Goal: Information Seeking & Learning: Learn about a topic

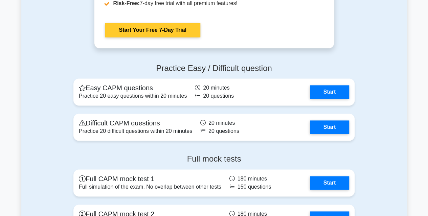
scroll to position [1690, 0]
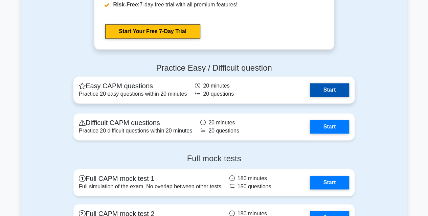
click at [337, 89] on link "Start" at bounding box center [329, 90] width 39 height 14
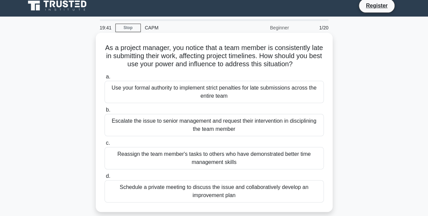
scroll to position [5, 0]
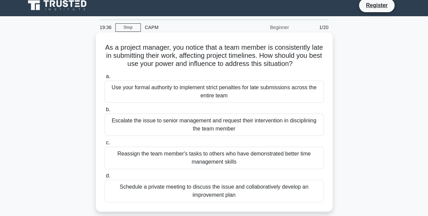
click at [203, 185] on div "Schedule a private meeting to discuss the issue and collaboratively develop an …" at bounding box center [214, 191] width 219 height 22
click at [105, 178] on input "d. Schedule a private meeting to discuss the issue and collaboratively develop …" at bounding box center [105, 176] width 0 height 4
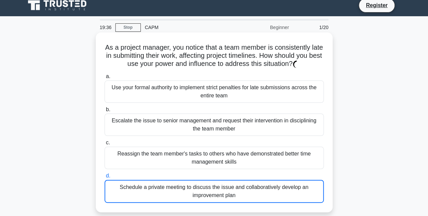
scroll to position [0, 0]
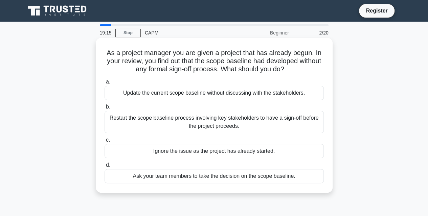
click at [197, 179] on div "Ask your team members to take the decision on the scope baseline." at bounding box center [214, 176] width 219 height 14
click at [105, 167] on input "d. Ask your team members to take the decision on the scope baseline." at bounding box center [105, 165] width 0 height 4
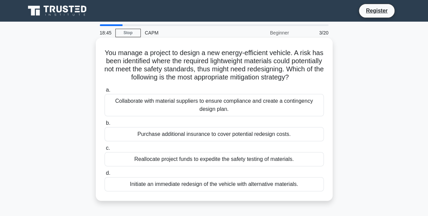
click at [226, 109] on div "Collaborate with material suppliers to ensure compliance and create a contingen…" at bounding box center [214, 105] width 219 height 22
click at [105, 92] on input "a. Collaborate with material suppliers to ensure compliance and create a contin…" at bounding box center [105, 90] width 0 height 4
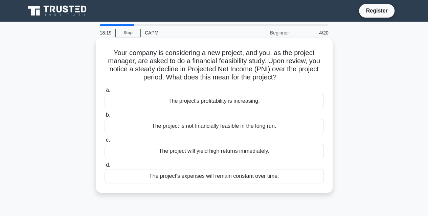
click at [239, 129] on div "The project is not financially feasible in the long run." at bounding box center [214, 126] width 219 height 14
click at [105, 117] on input "b. The project is not financially feasible in the long run." at bounding box center [105, 115] width 0 height 4
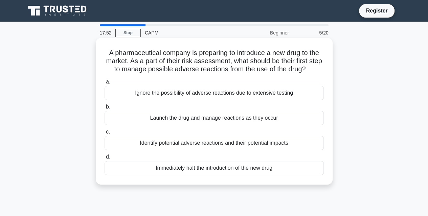
click at [221, 142] on div "Identify potential adverse reactions and their potential impacts" at bounding box center [214, 143] width 219 height 14
click at [105, 134] on input "c. Identify potential adverse reactions and their potential impacts" at bounding box center [105, 132] width 0 height 4
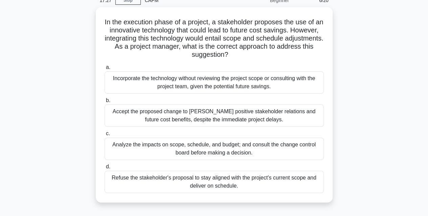
scroll to position [33, 0]
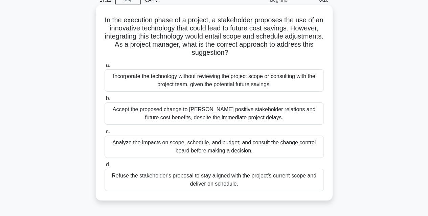
click at [200, 148] on div "Analyze the impacts on scope, schedule, and budget; and consult the change cont…" at bounding box center [214, 147] width 219 height 22
click at [105, 134] on input "c. Analyze the impacts on scope, schedule, and budget; and consult the change c…" at bounding box center [105, 132] width 0 height 4
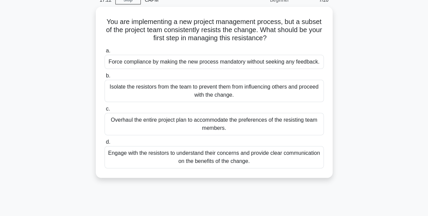
scroll to position [0, 0]
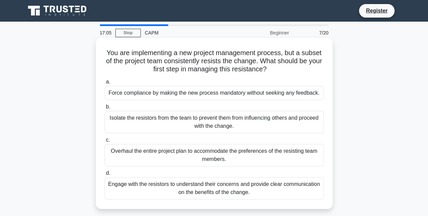
drag, startPoint x: 203, startPoint y: 191, endPoint x: 161, endPoint y: 189, distance: 42.3
click at [161, 189] on div "Engage with the resistors to understand their concerns and provide clear commun…" at bounding box center [214, 188] width 219 height 22
click at [105, 176] on input "d. Engage with the resistors to understand their concerns and provide clear com…" at bounding box center [105, 173] width 0 height 4
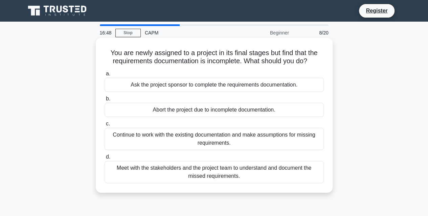
click at [196, 176] on div "Meet with the stakeholders and the project team to understand and document the …" at bounding box center [214, 172] width 219 height 22
click at [105, 159] on input "d. Meet with the stakeholders and the project team to understand and document t…" at bounding box center [105, 157] width 0 height 4
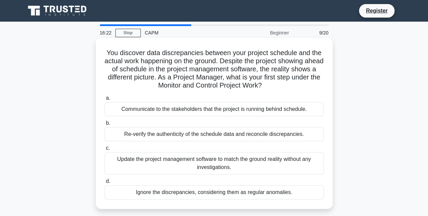
click at [198, 137] on div "Re-verify the authenticity of the schedule data and reconcile discrepancies." at bounding box center [214, 134] width 219 height 14
click at [105, 126] on input "b. Re-verify the authenticity of the schedule data and reconcile discrepancies." at bounding box center [105, 123] width 0 height 4
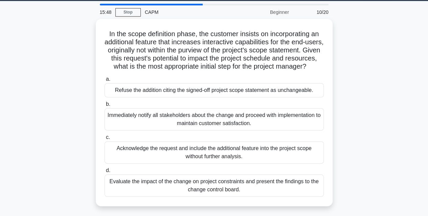
scroll to position [22, 0]
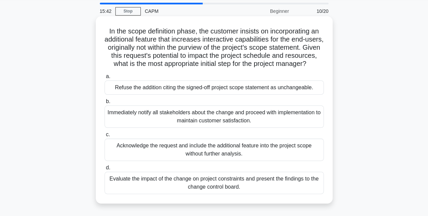
drag, startPoint x: 179, startPoint y: 193, endPoint x: 161, endPoint y: 192, distance: 18.3
drag, startPoint x: 161, startPoint y: 192, endPoint x: 147, endPoint y: 191, distance: 14.3
click at [147, 191] on div "Evaluate the impact of the change on project constraints and present the findin…" at bounding box center [214, 183] width 219 height 22
click at [105, 170] on input "d. Evaluate the impact of the change on project constraints and present the fin…" at bounding box center [105, 168] width 0 height 4
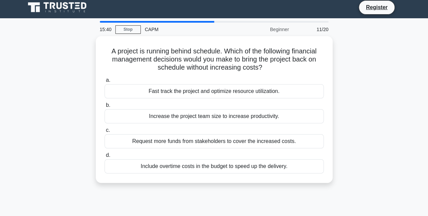
scroll to position [0, 0]
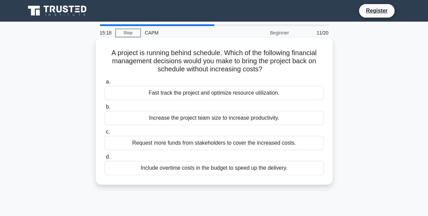
click at [193, 121] on div "Increase the project team size to increase productivity." at bounding box center [214, 118] width 219 height 14
click at [105, 109] on input "b. Increase the project team size to increase productivity." at bounding box center [105, 107] width 0 height 4
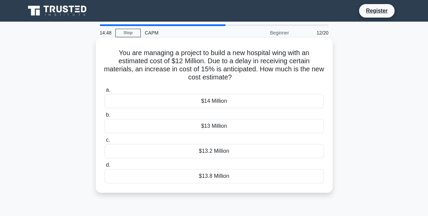
click at [223, 175] on div "$13.8 Million" at bounding box center [214, 176] width 219 height 14
click at [105, 167] on input "d. $13.8 Million" at bounding box center [105, 165] width 0 height 4
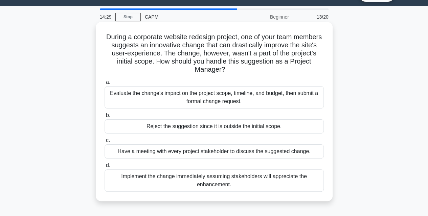
scroll to position [17, 0]
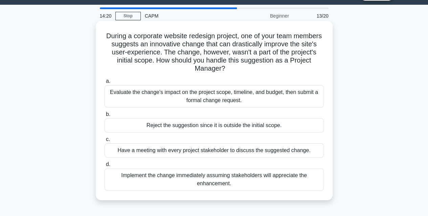
click at [256, 104] on div "Evaluate the change's impact on the project scope, timeline, and budget, then s…" at bounding box center [214, 96] width 219 height 22
click at [105, 84] on input "a. Evaluate the change's impact on the project scope, timeline, and budget, the…" at bounding box center [105, 81] width 0 height 4
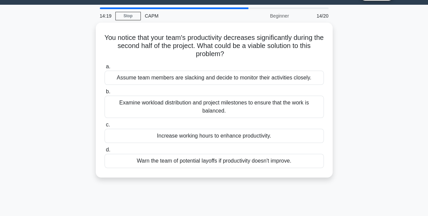
scroll to position [0, 0]
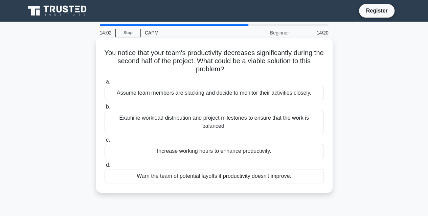
click at [230, 122] on div "Examine workload distribution and project milestones to ensure that the work is…" at bounding box center [214, 122] width 219 height 22
click at [105, 109] on input "b. Examine workload distribution and project milestones to ensure that the work…" at bounding box center [105, 107] width 0 height 4
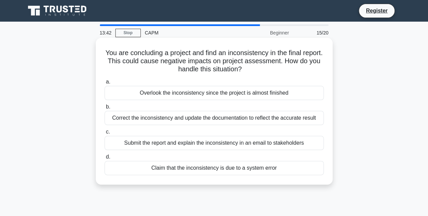
click at [228, 117] on div "Correct the inconsistency and update the documentation to reflect the accurate …" at bounding box center [214, 118] width 219 height 14
click at [105, 109] on input "b. Correct the inconsistency and update the documentation to reflect the accura…" at bounding box center [105, 107] width 0 height 4
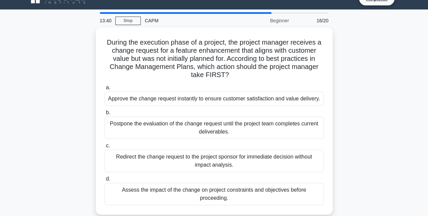
scroll to position [13, 0]
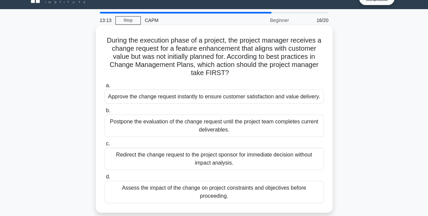
click at [235, 189] on div "Assess the impact of the change on project constraints and objectives before pr…" at bounding box center [214, 192] width 219 height 22
click at [105, 179] on input "d. Assess the impact of the change on project constraints and objectives before…" at bounding box center [105, 177] width 0 height 4
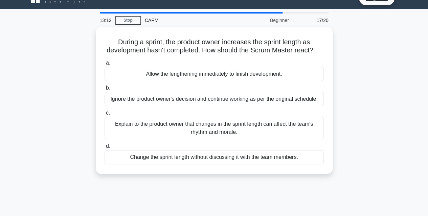
scroll to position [0, 0]
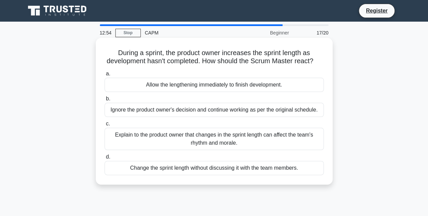
click at [228, 150] on div "Explain to the product owner that changes in the sprint length can affect the t…" at bounding box center [214, 139] width 219 height 22
click at [105, 126] on input "c. Explain to the product owner that changes in the sprint length can affect th…" at bounding box center [105, 124] width 0 height 4
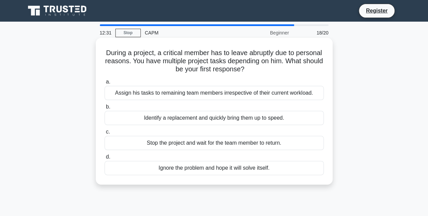
click at [249, 120] on div "Identify a replacement and quickly bring them up to speed." at bounding box center [214, 118] width 219 height 14
click at [105, 109] on input "b. Identify a replacement and quickly bring them up to speed." at bounding box center [105, 107] width 0 height 4
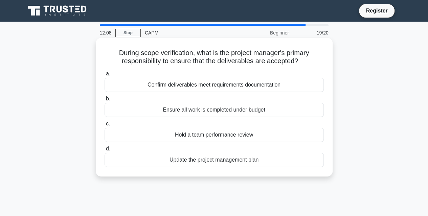
drag, startPoint x: 219, startPoint y: 90, endPoint x: 206, endPoint y: 87, distance: 12.6
drag, startPoint x: 206, startPoint y: 87, endPoint x: 180, endPoint y: 86, distance: 26.4
click at [180, 86] on div "Confirm deliverables meet requirements documentation" at bounding box center [214, 85] width 219 height 14
click at [105, 76] on input "a. Confirm deliverables meet requirements documentation" at bounding box center [105, 74] width 0 height 4
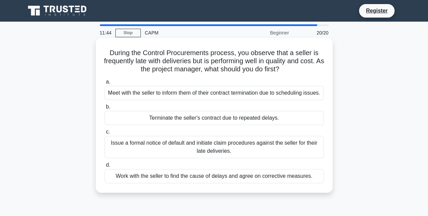
click at [180, 183] on div "Work with the seller to find the cause of delays and agree on corrective measur…" at bounding box center [214, 176] width 219 height 14
click at [105, 167] on input "d. Work with the seller to find the cause of delays and agree on corrective mea…" at bounding box center [105, 165] width 0 height 4
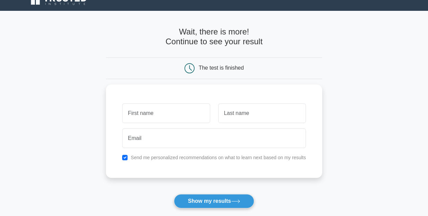
scroll to position [15, 0]
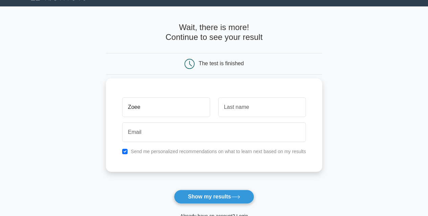
type input "Zoee"
click at [241, 105] on input "text" at bounding box center [262, 107] width 88 height 20
type input "Fox"
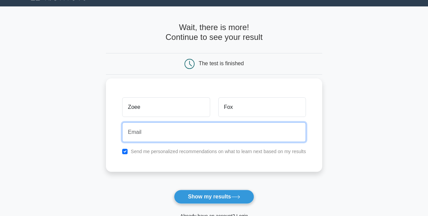
click at [178, 134] on input "email" at bounding box center [214, 132] width 184 height 20
type input "zoee.fox@icloud.com"
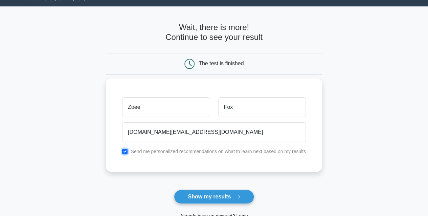
click at [126, 152] on input "checkbox" at bounding box center [124, 151] width 5 height 5
checkbox input "false"
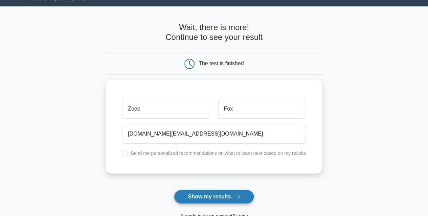
click at [205, 197] on button "Show my results" at bounding box center [214, 197] width 80 height 14
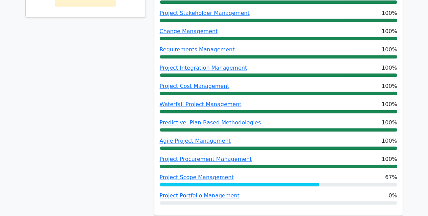
scroll to position [395, 0]
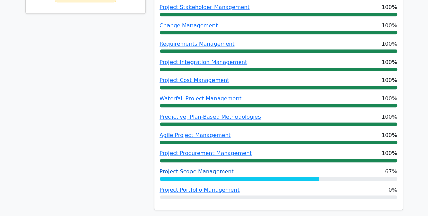
click at [199, 168] on link "Project Scope Management" at bounding box center [197, 171] width 74 height 6
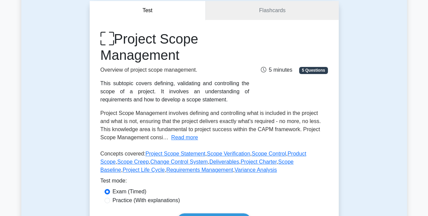
scroll to position [65, 0]
click at [268, 16] on link "Flashcards" at bounding box center [272, 10] width 133 height 19
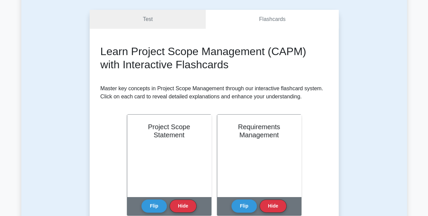
scroll to position [56, 0]
click at [164, 23] on link "Test" at bounding box center [148, 19] width 116 height 19
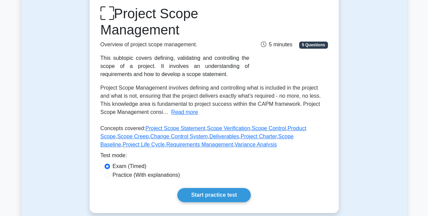
scroll to position [98, 0]
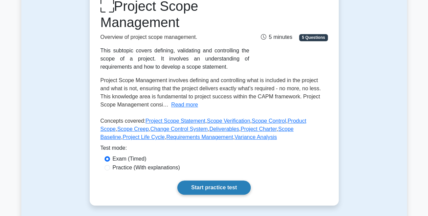
click at [210, 185] on link "Start practice test" at bounding box center [213, 188] width 73 height 14
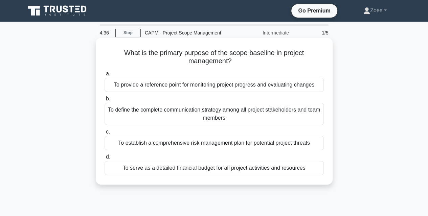
click at [174, 88] on div "To provide a reference point for monitoring project progress and evaluating cha…" at bounding box center [214, 85] width 219 height 14
click at [105, 76] on input "a. To provide a reference point for monitoring project progress and evaluating …" at bounding box center [105, 74] width 0 height 4
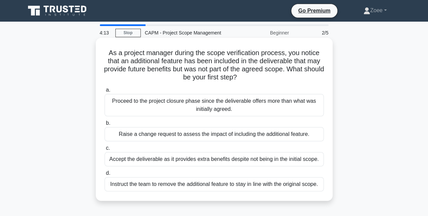
click at [234, 134] on div "Raise a change request to assess the impact of including the additional feature." at bounding box center [214, 134] width 219 height 14
click at [105, 126] on input "b. Raise a change request to assess the impact of including the additional feat…" at bounding box center [105, 123] width 0 height 4
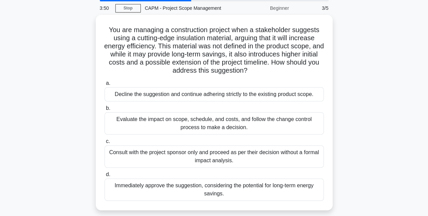
scroll to position [25, 0]
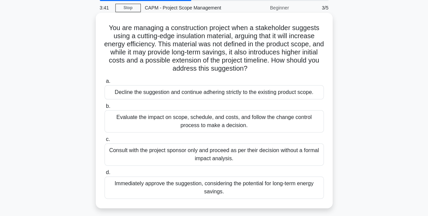
click at [210, 126] on div "Evaluate the impact on scope, schedule, and costs, and follow the change contro…" at bounding box center [214, 121] width 219 height 22
click at [105, 109] on input "b. Evaluate the impact on scope, schedule, and costs, and follow the change con…" at bounding box center [105, 106] width 0 height 4
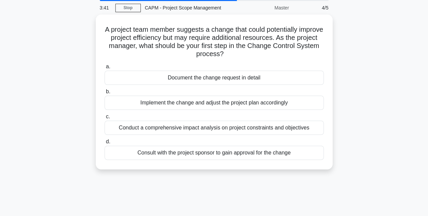
scroll to position [0, 0]
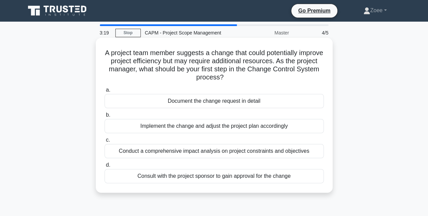
click at [225, 103] on div "Document the change request in detail" at bounding box center [214, 101] width 219 height 14
click at [105, 92] on input "a. Document the change request in detail" at bounding box center [105, 90] width 0 height 4
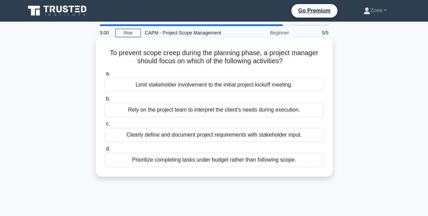
click at [217, 138] on div "Clearly define and document project requirements with stakeholder input." at bounding box center [214, 135] width 219 height 14
click at [105, 126] on input "c. Clearly define and document project requirements with stakeholder input." at bounding box center [105, 124] width 0 height 4
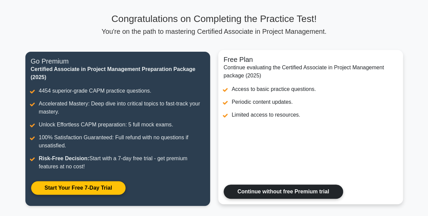
scroll to position [41, 0]
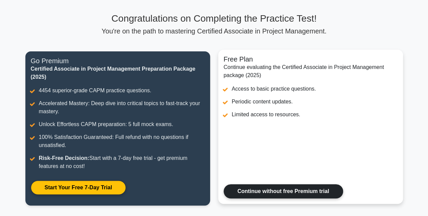
click at [268, 193] on link "Continue without free Premium trial" at bounding box center [283, 191] width 119 height 14
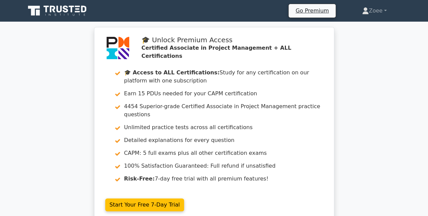
click at [0, 142] on div "🎓 Unlock Premium Access Certified Associate in Project Management + ALL Certifi…" at bounding box center [214, 129] width 428 height 204
click at [0, 153] on div "🎓 Unlock Premium Access Certified Associate in Project Management + ALL Certifi…" at bounding box center [214, 129] width 428 height 204
click at [376, 12] on link "Zoee" at bounding box center [374, 11] width 57 height 14
click at [381, 11] on link "Zoee" at bounding box center [374, 11] width 57 height 14
click at [368, 9] on link "Zoee" at bounding box center [374, 11] width 57 height 14
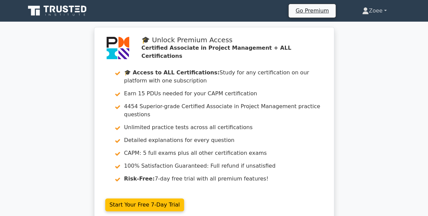
click at [384, 8] on link "Zoee" at bounding box center [374, 11] width 57 height 14
click at [70, 14] on icon at bounding box center [57, 10] width 65 height 13
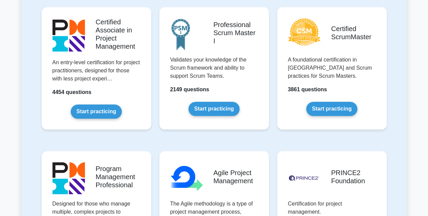
scroll to position [303, 0]
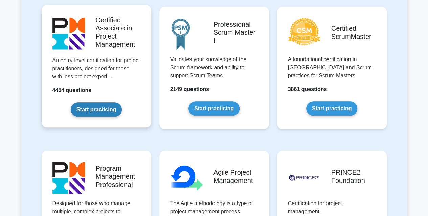
click at [100, 113] on link "Start practicing" at bounding box center [96, 110] width 51 height 14
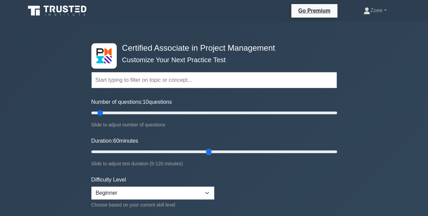
drag, startPoint x: 107, startPoint y: 151, endPoint x: 208, endPoint y: 155, distance: 101.2
type input "60"
click at [208, 155] on input "Duration: 60 minutes" at bounding box center [214, 152] width 246 height 8
drag, startPoint x: 103, startPoint y: 113, endPoint x: 108, endPoint y: 114, distance: 4.8
type input "15"
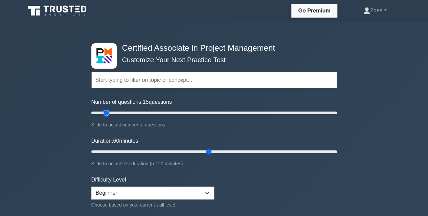
click at [108, 114] on input "Number of questions: 15 questions" at bounding box center [214, 113] width 246 height 8
click at [150, 75] on input "text" at bounding box center [214, 80] width 246 height 16
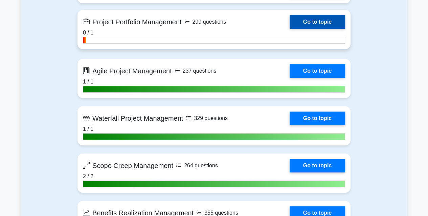
scroll to position [1420, 0]
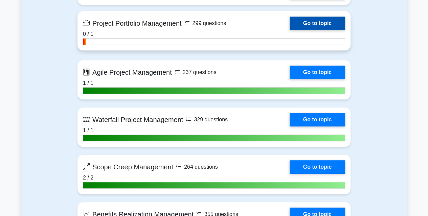
click at [290, 30] on link "Go to topic" at bounding box center [317, 24] width 55 height 14
